Goal: Task Accomplishment & Management: Manage account settings

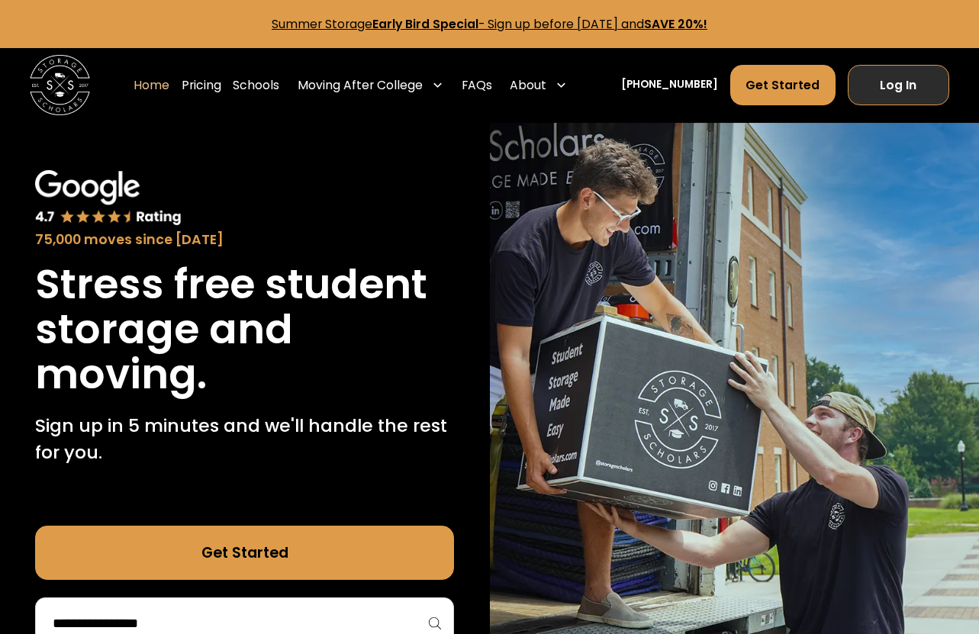
click at [870, 98] on link "Log In" at bounding box center [899, 85] width 102 height 40
click at [924, 87] on link "Log In" at bounding box center [899, 85] width 102 height 40
click at [883, 79] on link "Log In" at bounding box center [899, 85] width 102 height 40
